Goal: Task Accomplishment & Management: Use online tool/utility

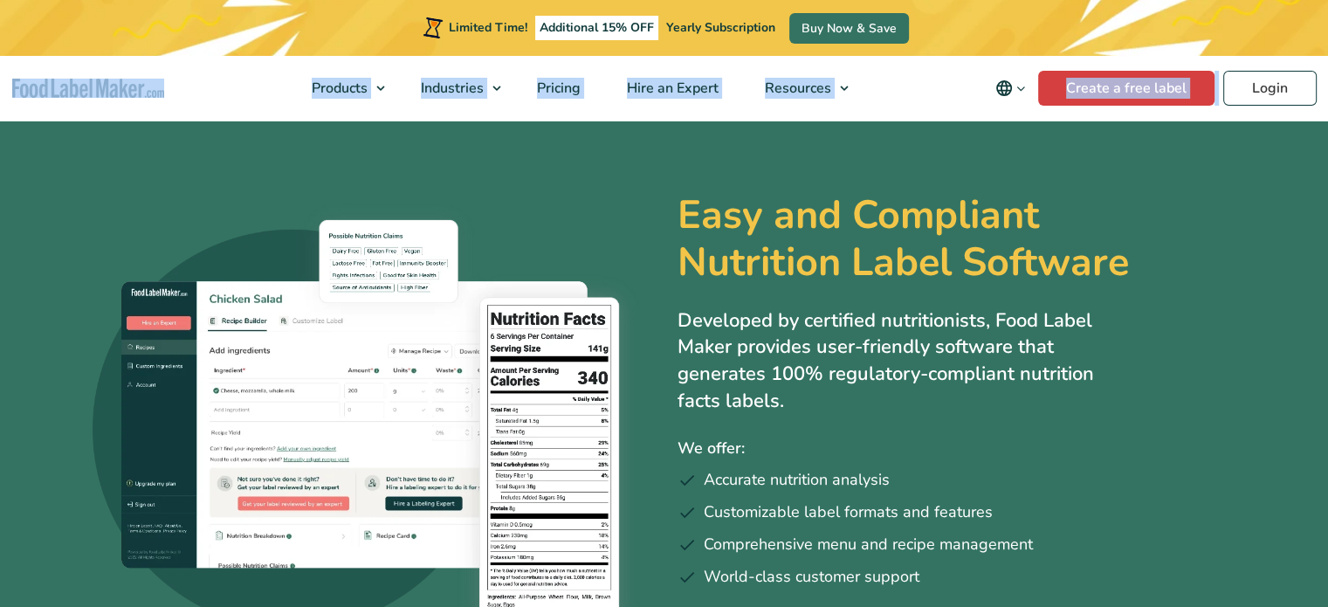
click at [1259, 72] on header "Limited Time! Additional 15% OFF Yearly Subscription Buy Now & Save Products Fo…" at bounding box center [664, 60] width 1328 height 120
click at [1259, 72] on link "Login" at bounding box center [1269, 88] width 93 height 35
